Goal: Task Accomplishment & Management: Manage account settings

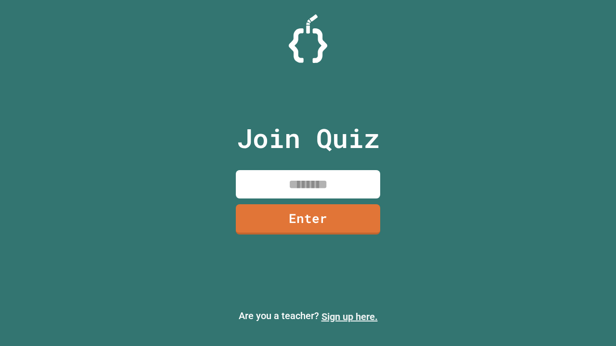
click at [349, 317] on link "Sign up here." at bounding box center [349, 317] width 56 height 12
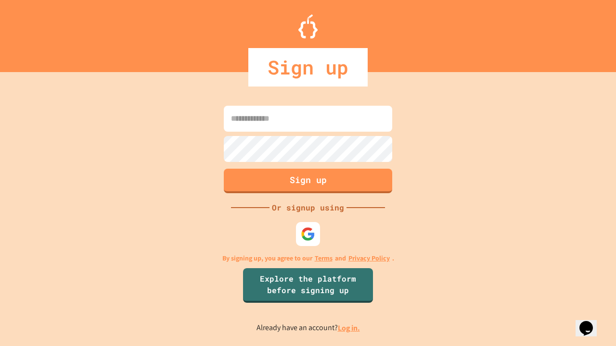
click at [349, 328] on link "Log in." at bounding box center [349, 328] width 22 height 10
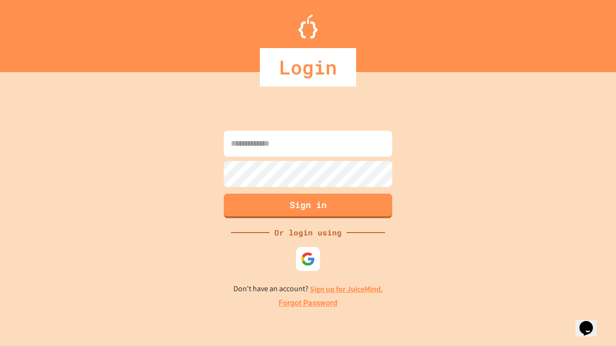
click at [308, 304] on link "Forgot Password" at bounding box center [308, 304] width 59 height 12
